Goal: Task Accomplishment & Management: Complete application form

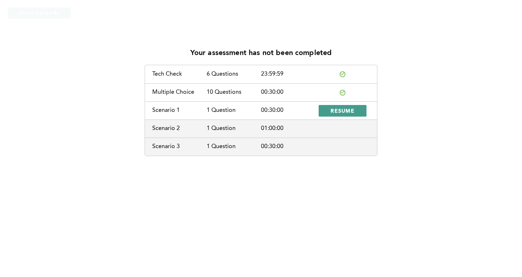
click at [344, 109] on span "RESUME" at bounding box center [343, 110] width 24 height 7
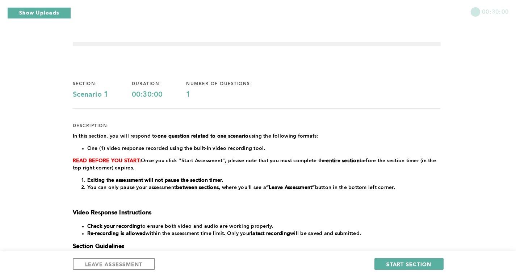
scroll to position [126, 0]
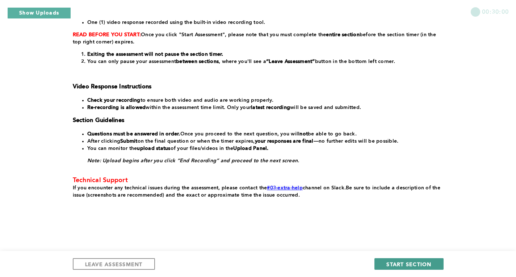
click at [395, 265] on span "START SECTION" at bounding box center [409, 264] width 45 height 7
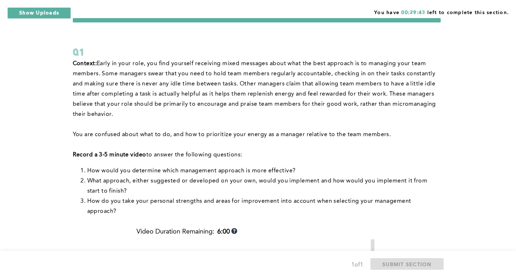
scroll to position [28, 0]
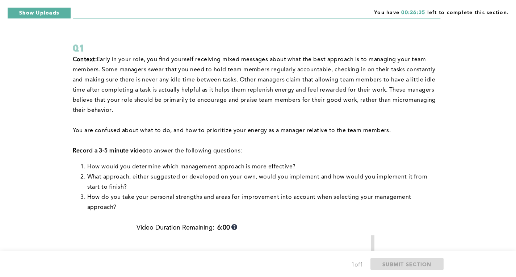
click at [440, 146] on p "Record a 3-5 minute video to answer the following questions:" at bounding box center [257, 151] width 368 height 10
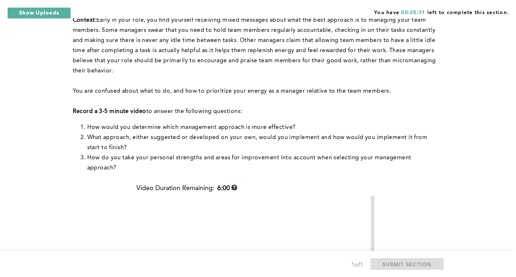
scroll to position [71, 0]
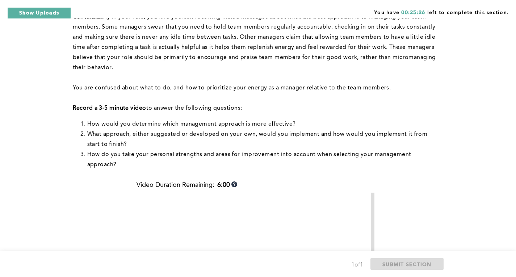
click at [331, 78] on p at bounding box center [257, 78] width 368 height 10
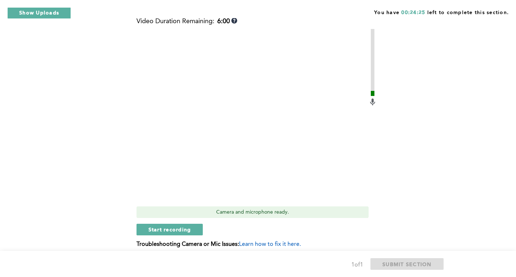
scroll to position [232, 0]
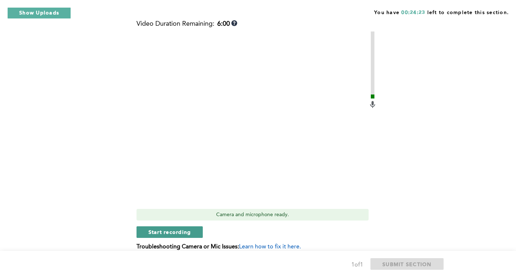
click at [157, 229] on span "Start recording" at bounding box center [170, 232] width 43 height 7
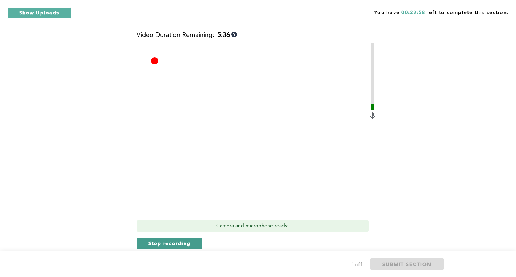
click at [169, 240] on span "Stop recording" at bounding box center [170, 243] width 42 height 7
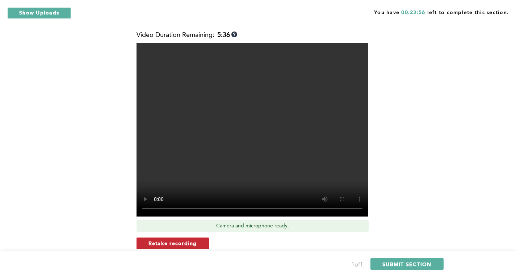
click at [170, 240] on span "Retake recording" at bounding box center [173, 243] width 49 height 7
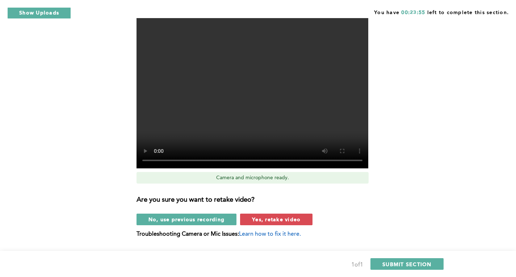
scroll to position [273, 0]
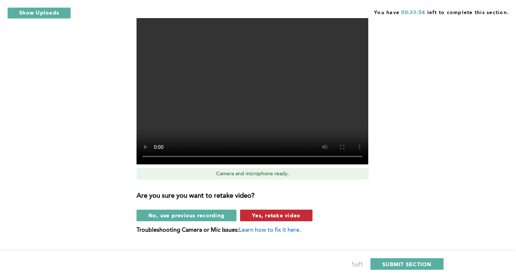
click at [260, 212] on span "Yes, retake video" at bounding box center [276, 215] width 49 height 7
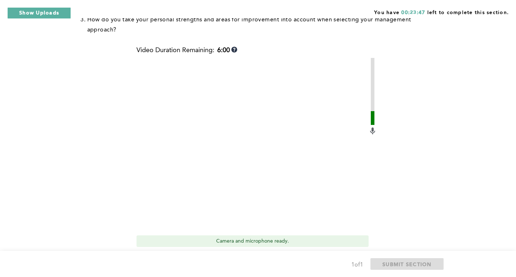
scroll to position [224, 0]
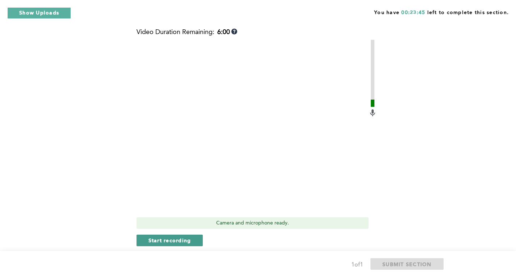
click at [192, 235] on button "Start recording" at bounding box center [170, 241] width 67 height 12
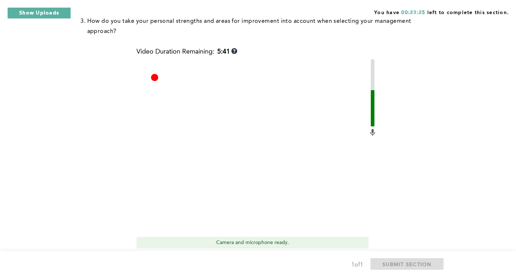
scroll to position [213, 0]
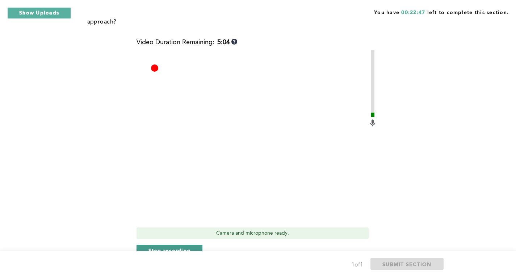
click at [175, 247] on span "Stop recording" at bounding box center [170, 250] width 42 height 7
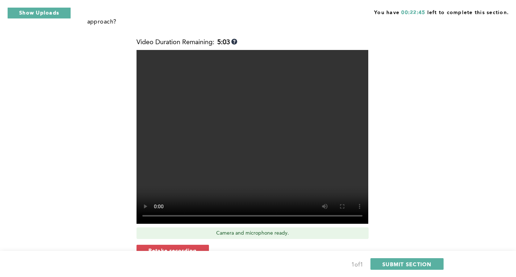
click at [175, 247] on span "Retake recording" at bounding box center [173, 250] width 49 height 7
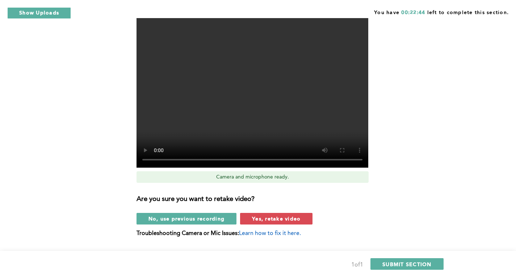
scroll to position [270, 0]
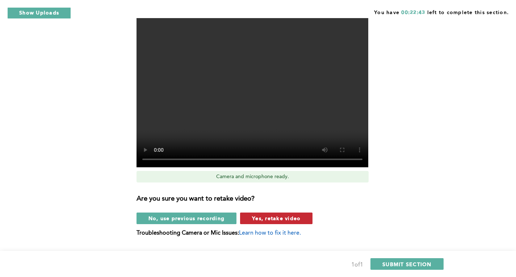
click at [273, 215] on span "Yes, retake video" at bounding box center [276, 218] width 49 height 7
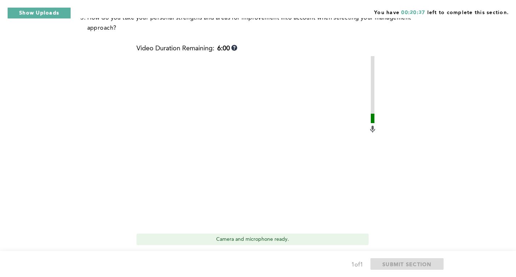
scroll to position [235, 0]
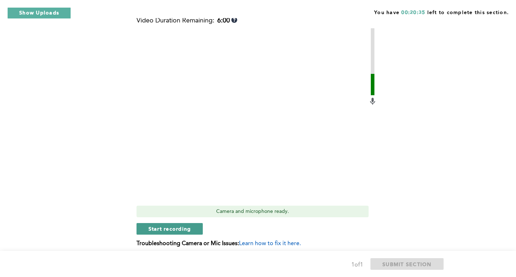
click at [192, 223] on button "Start recording" at bounding box center [170, 229] width 67 height 12
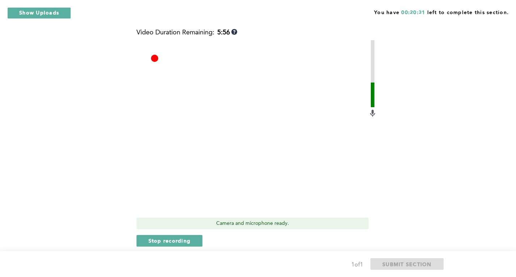
scroll to position [224, 0]
click at [183, 237] on span "Stop recording" at bounding box center [170, 240] width 42 height 7
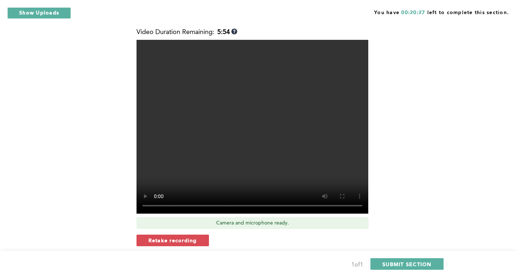
click at [183, 237] on span "Retake recording" at bounding box center [173, 240] width 49 height 7
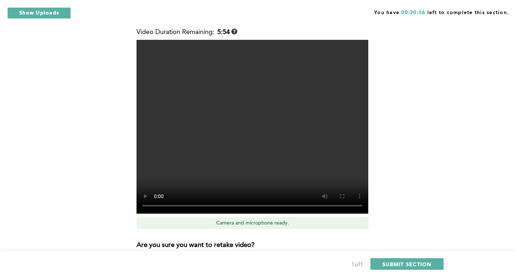
scroll to position [278, 0]
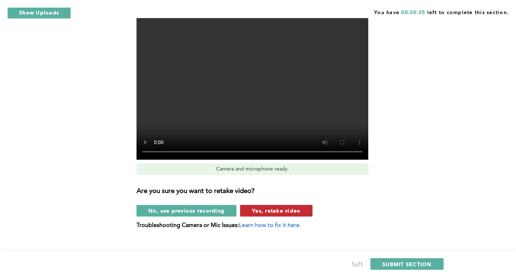
click at [272, 207] on span "Yes, retake video" at bounding box center [276, 210] width 49 height 7
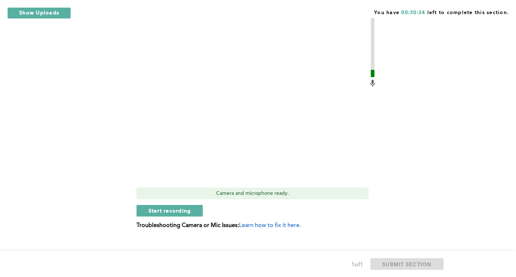
scroll to position [204, 0]
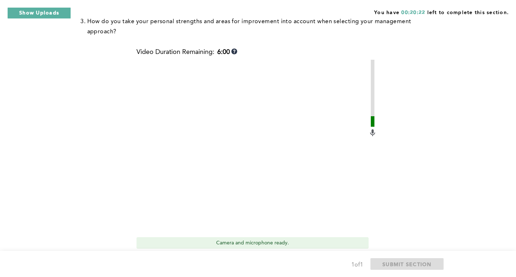
click at [187, 257] on span "Start recording" at bounding box center [170, 260] width 43 height 7
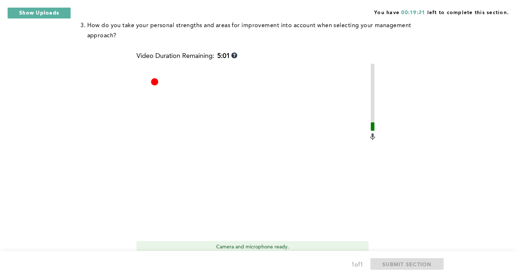
scroll to position [250, 0]
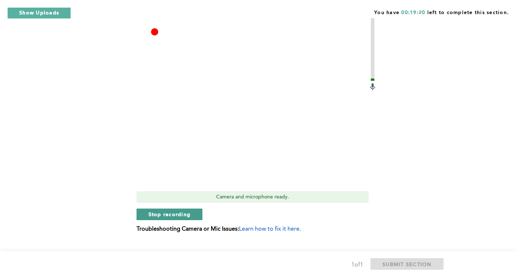
click at [187, 211] on span "Stop recording" at bounding box center [170, 214] width 42 height 7
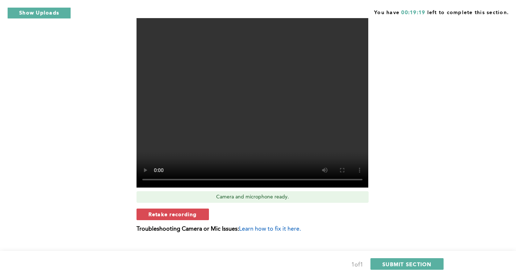
click at [187, 211] on span "Retake recording" at bounding box center [173, 214] width 49 height 7
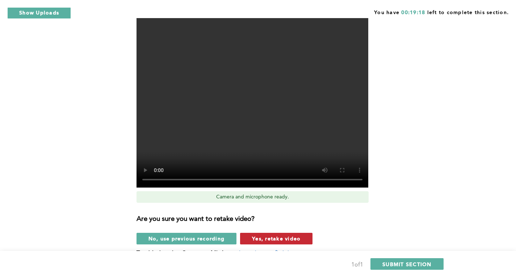
click at [269, 235] on span "Yes, retake video" at bounding box center [276, 238] width 49 height 7
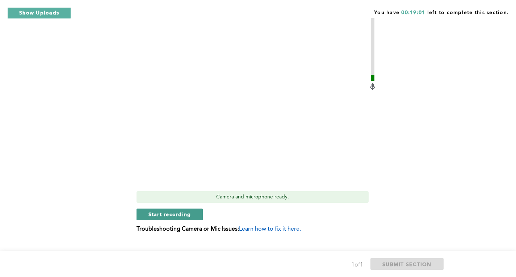
click at [174, 211] on span "Start recording" at bounding box center [170, 214] width 43 height 7
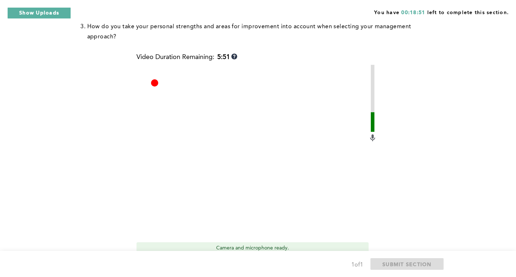
scroll to position [233, 0]
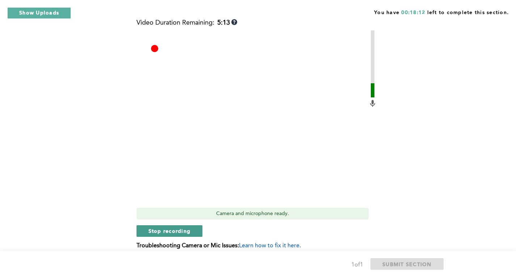
click at [196, 225] on button "Stop recording" at bounding box center [170, 231] width 66 height 12
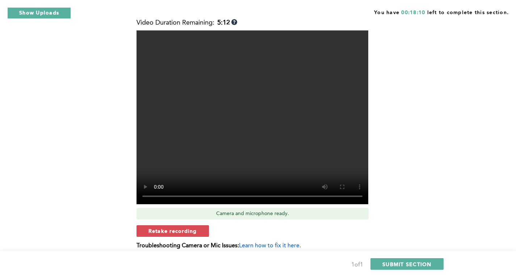
click at [196, 228] on span "Retake recording" at bounding box center [173, 231] width 49 height 7
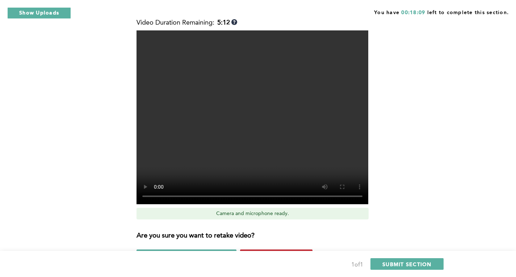
click at [257, 252] on span "Yes, retake video" at bounding box center [276, 255] width 49 height 7
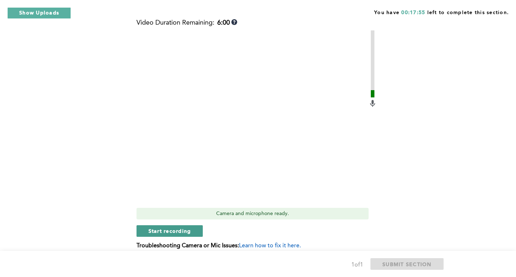
click at [153, 225] on button "Start recording" at bounding box center [170, 231] width 67 height 12
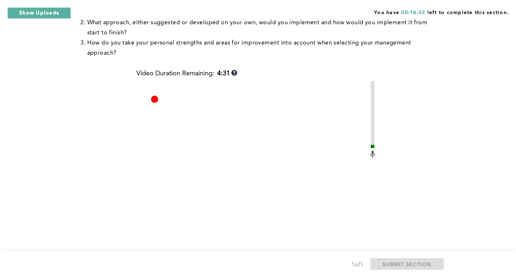
scroll to position [253, 0]
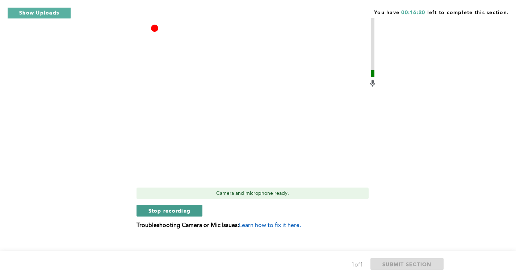
click at [191, 205] on button "Stop recording" at bounding box center [170, 211] width 66 height 12
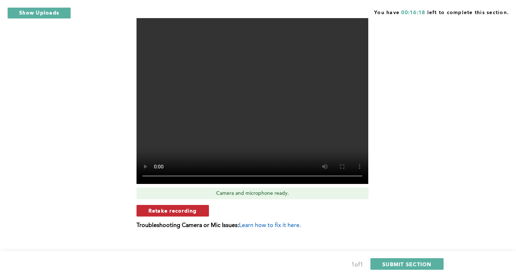
click at [184, 207] on span "Retake recording" at bounding box center [173, 210] width 49 height 7
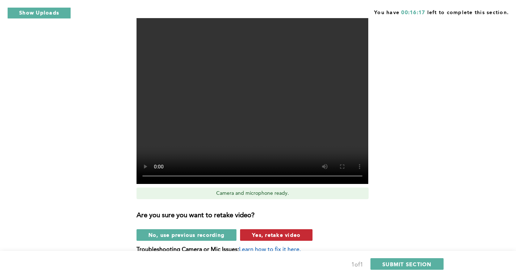
click at [258, 232] on span "Yes, retake video" at bounding box center [276, 235] width 49 height 7
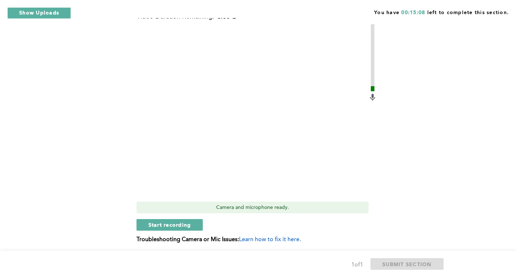
scroll to position [236, 0]
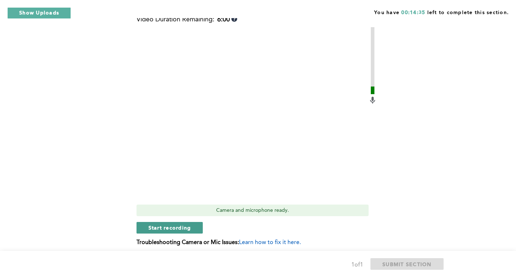
click at [194, 222] on button "Start recording" at bounding box center [170, 228] width 67 height 12
click at [177, 224] on span "Stop recording" at bounding box center [170, 227] width 42 height 7
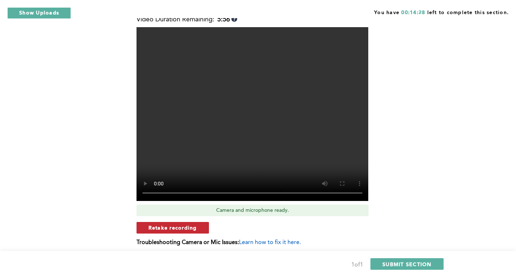
click at [194, 224] on span "Retake recording" at bounding box center [173, 227] width 49 height 7
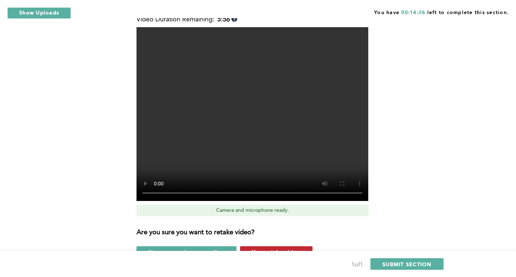
click at [260, 246] on button "Yes, retake video" at bounding box center [276, 252] width 72 height 12
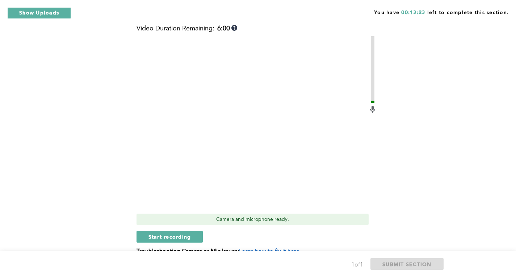
scroll to position [227, 0]
click at [194, 232] on button "Start recording" at bounding box center [170, 238] width 67 height 12
click at [185, 234] on span "Stop recording" at bounding box center [170, 237] width 42 height 7
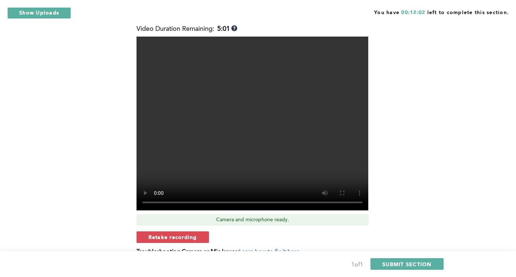
click at [185, 234] on span "Retake recording" at bounding box center [173, 237] width 49 height 7
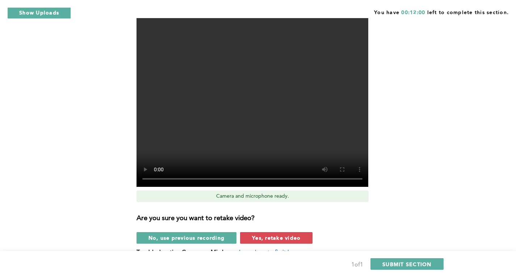
click at [266, 235] on span "Yes, retake video" at bounding box center [276, 238] width 49 height 7
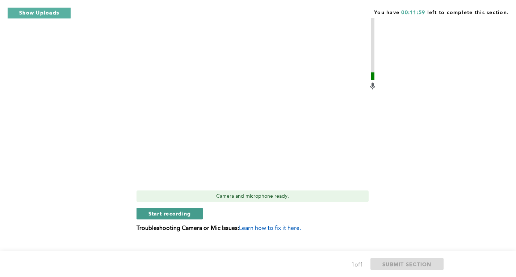
click at [186, 210] on span "Start recording" at bounding box center [170, 213] width 43 height 7
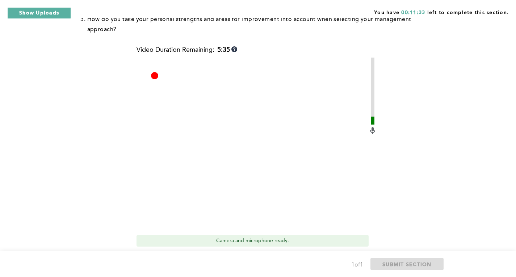
scroll to position [253, 0]
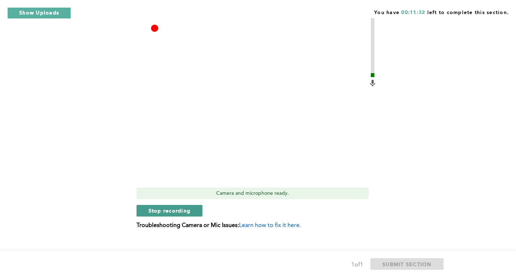
click at [176, 207] on span "Stop recording" at bounding box center [170, 210] width 42 height 7
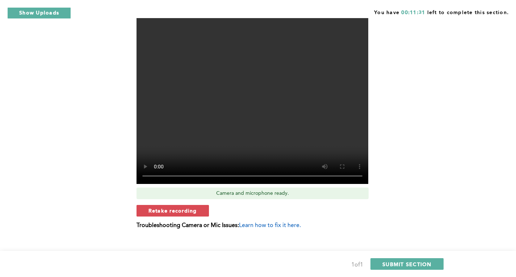
click at [176, 207] on span "Retake recording" at bounding box center [173, 210] width 49 height 7
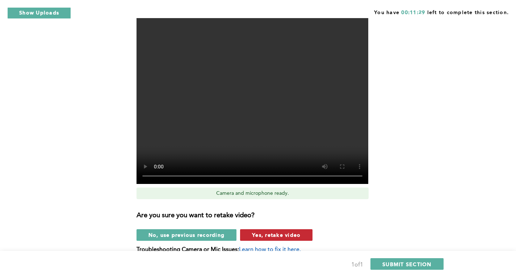
click at [269, 232] on span "Yes, retake video" at bounding box center [276, 235] width 49 height 7
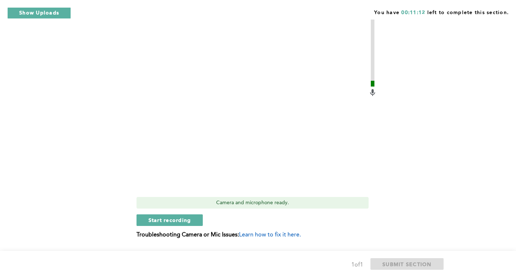
scroll to position [244, 0]
click at [195, 215] on button "Start recording" at bounding box center [170, 221] width 67 height 12
click at [154, 217] on span "Stop recording" at bounding box center [170, 220] width 42 height 7
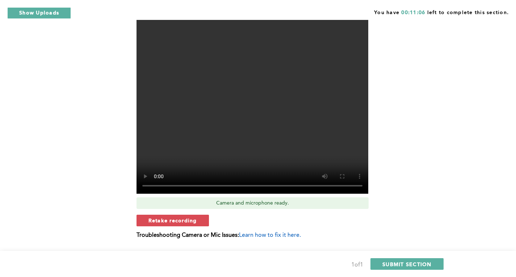
click at [154, 217] on span "Retake recording" at bounding box center [173, 220] width 49 height 7
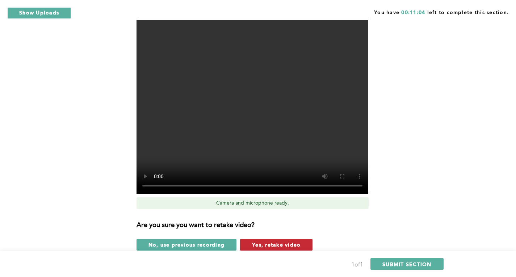
click at [261, 241] on span "Yes, retake video" at bounding box center [276, 244] width 49 height 7
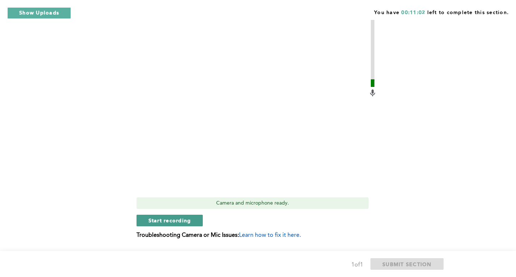
click at [200, 215] on button "Start recording" at bounding box center [170, 221] width 67 height 12
click at [193, 215] on button "Stop recording" at bounding box center [170, 221] width 66 height 12
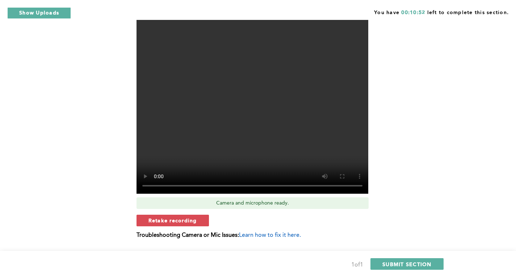
click at [193, 217] on span "Retake recording" at bounding box center [173, 220] width 49 height 7
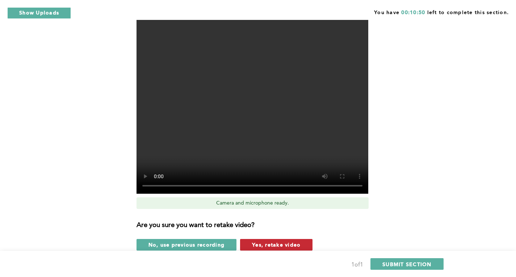
click at [257, 241] on span "Yes, retake video" at bounding box center [276, 244] width 49 height 7
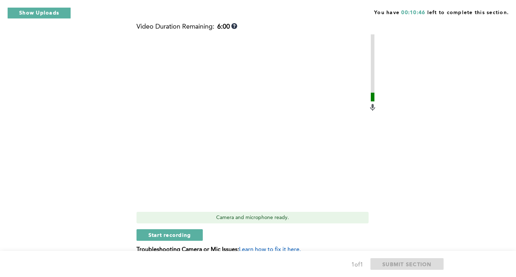
scroll to position [236, 0]
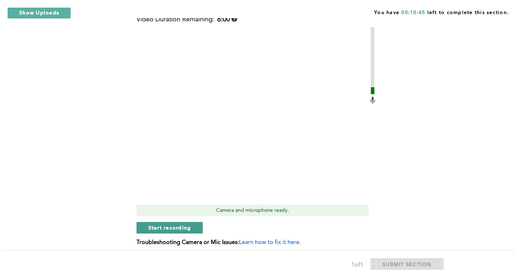
click at [190, 224] on span "Start recording" at bounding box center [170, 227] width 43 height 7
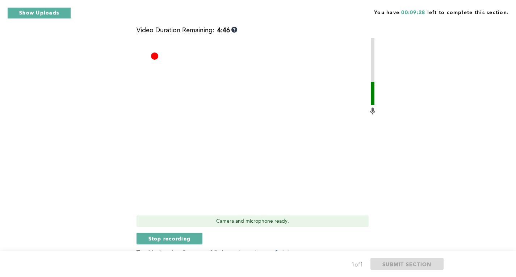
scroll to position [225, 0]
click at [165, 235] on span "Stop recording" at bounding box center [170, 238] width 42 height 7
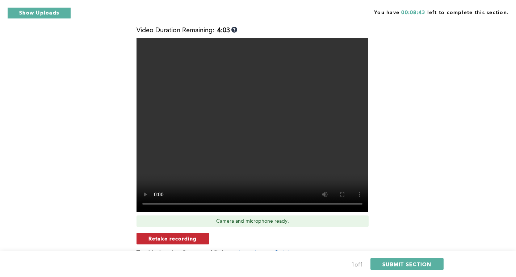
click at [178, 235] on span "Retake recording" at bounding box center [173, 238] width 49 height 7
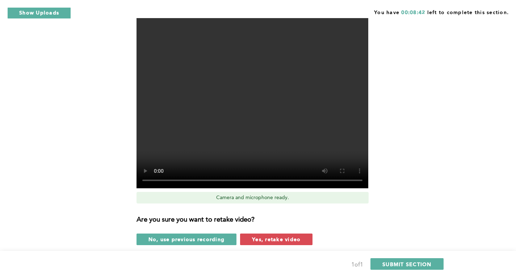
scroll to position [272, 0]
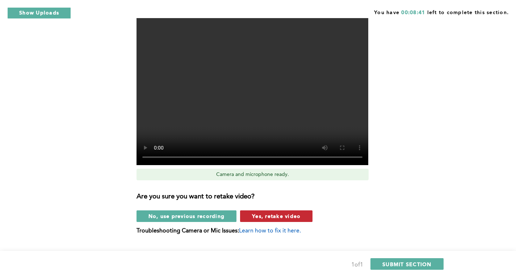
click at [263, 213] on span "Yes, retake video" at bounding box center [276, 216] width 49 height 7
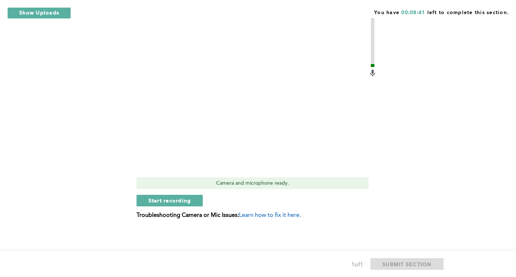
scroll to position [253, 0]
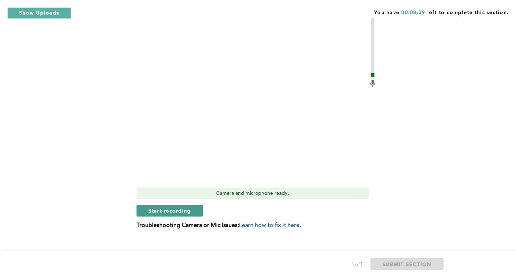
click at [194, 205] on button "Start recording" at bounding box center [170, 211] width 67 height 12
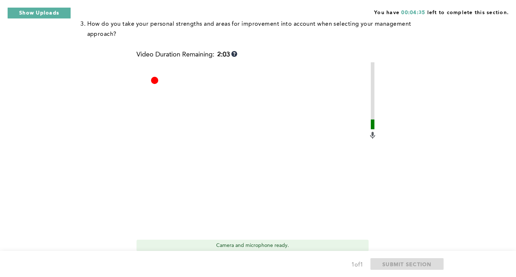
scroll to position [252, 0]
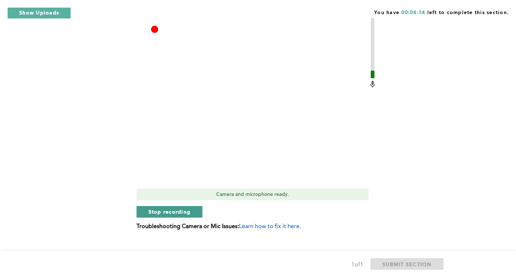
click at [191, 206] on button "Stop recording" at bounding box center [170, 212] width 66 height 12
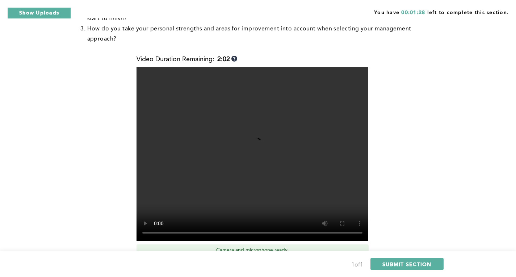
scroll to position [196, 0]
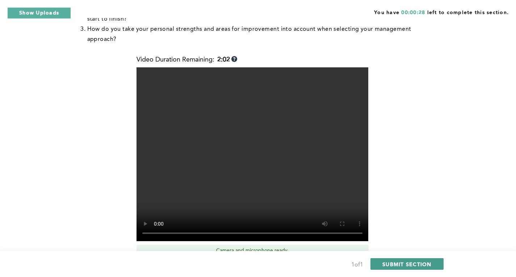
click at [417, 264] on span "SUBMIT SECTION" at bounding box center [407, 264] width 49 height 7
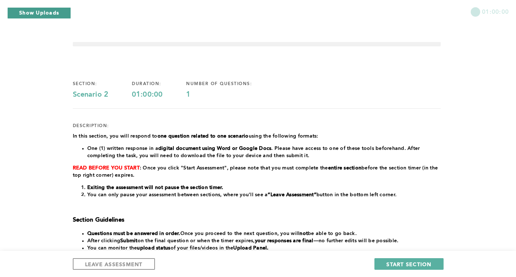
click at [44, 8] on button "Show Uploads" at bounding box center [39, 13] width 64 height 12
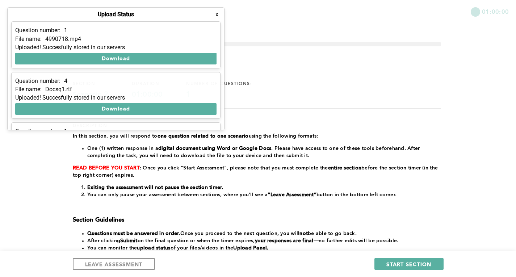
click at [219, 12] on button "x" at bounding box center [216, 14] width 7 height 7
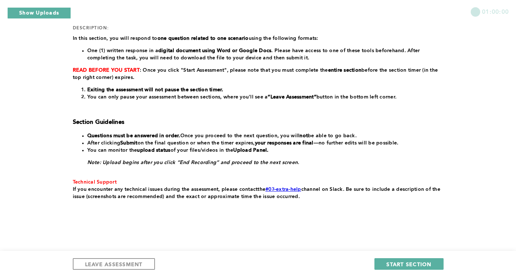
scroll to position [99, 0]
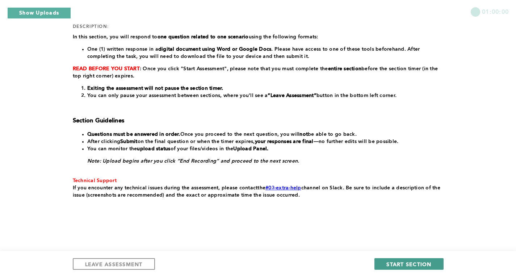
click at [388, 261] on span "START SECTION" at bounding box center [409, 264] width 45 height 7
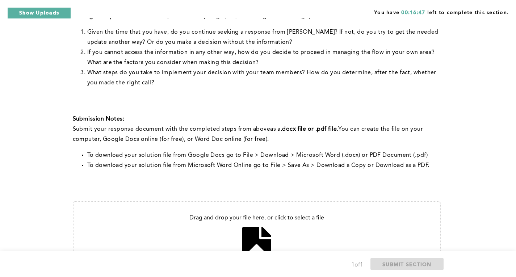
scroll to position [239, 0]
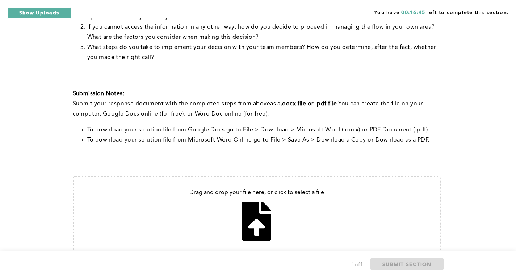
click at [254, 222] on input "file" at bounding box center [257, 215] width 367 height 77
type input "C:\fakepath\shift processing.docx"
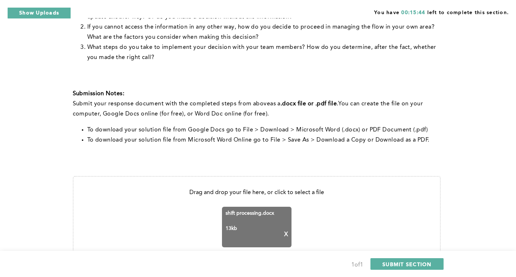
scroll to position [272, 0]
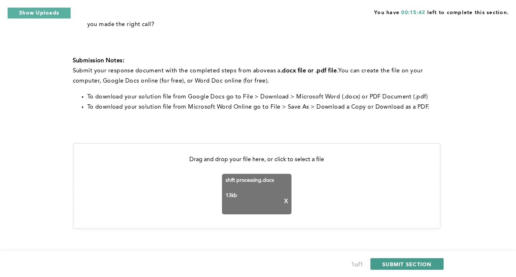
click at [431, 261] on span "SUBMIT SECTION" at bounding box center [407, 264] width 49 height 7
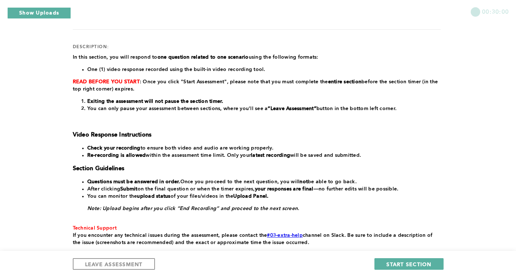
scroll to position [80, 0]
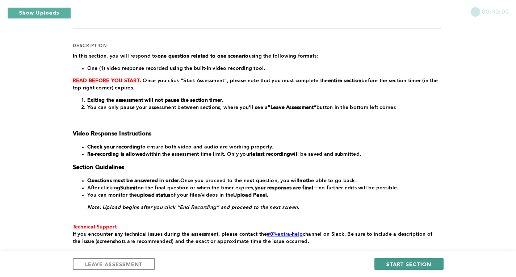
click at [400, 265] on span "START SECTION" at bounding box center [409, 264] width 45 height 7
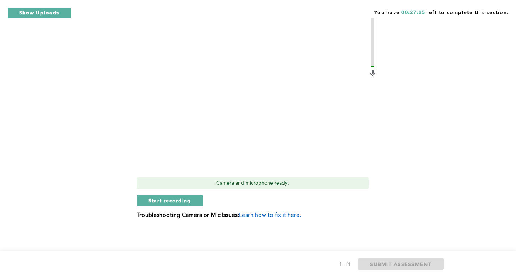
scroll to position [223, 0]
click at [189, 205] on button "Start recording" at bounding box center [170, 201] width 67 height 12
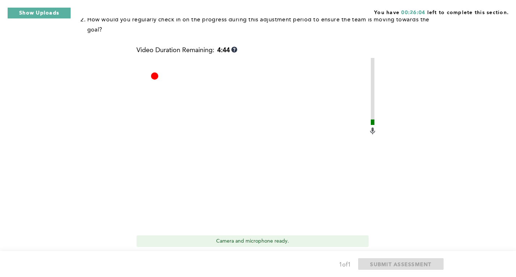
scroll to position [223, 0]
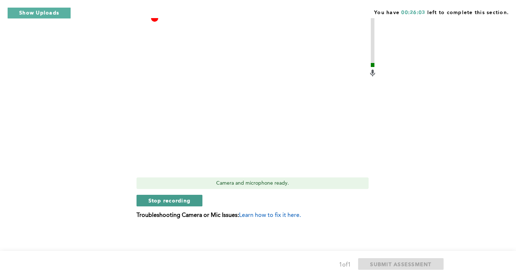
click at [169, 201] on span "Stop recording" at bounding box center [170, 200] width 42 height 7
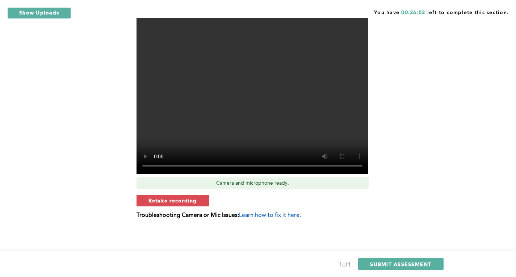
click at [169, 201] on span "Retake recording" at bounding box center [173, 200] width 49 height 7
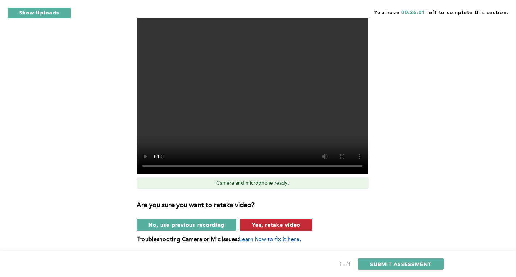
click at [275, 221] on button "Yes, retake video" at bounding box center [276, 225] width 72 height 12
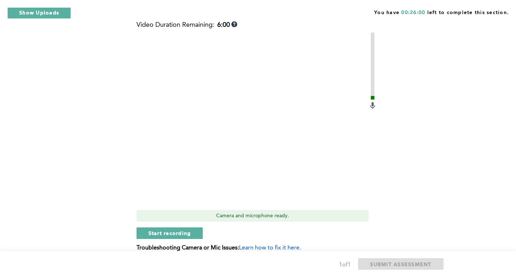
scroll to position [190, 0]
click at [198, 232] on button "Start recording" at bounding box center [170, 234] width 67 height 12
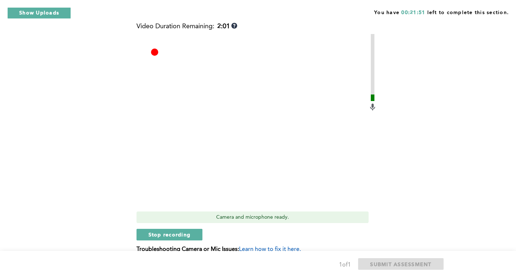
scroll to position [223, 0]
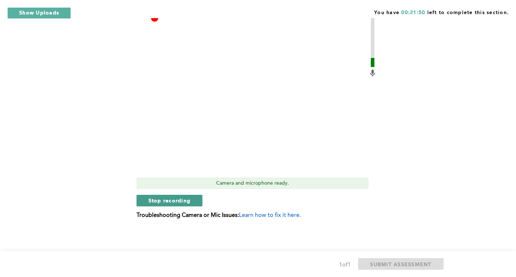
click at [191, 203] on button "Stop recording" at bounding box center [170, 201] width 66 height 12
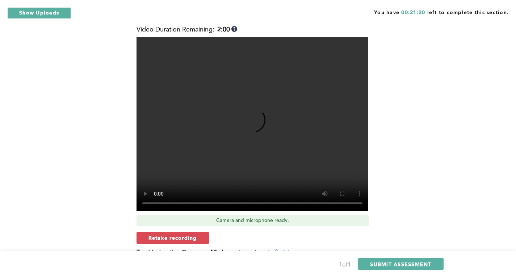
scroll to position [216, 0]
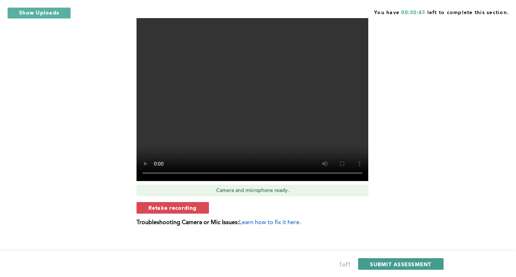
click at [411, 263] on span "SUBMIT ASSESSMENT" at bounding box center [400, 264] width 61 height 7
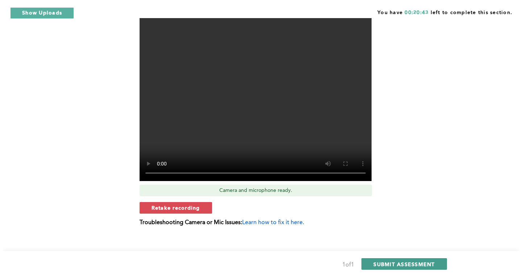
scroll to position [0, 0]
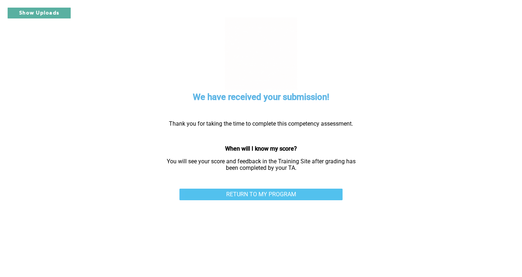
click at [305, 196] on link "RETURN TO MY PROGRAM" at bounding box center [260, 195] width 163 height 12
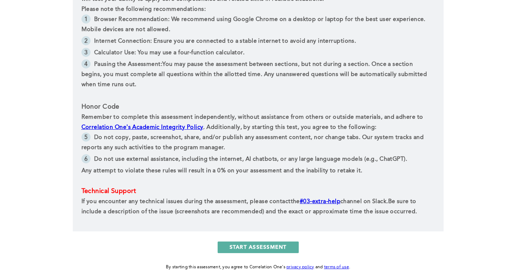
scroll to position [250, 0]
